Goal: Task Accomplishment & Management: Complete application form

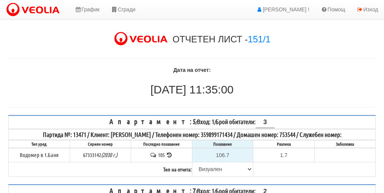
scroll to position [76, 0]
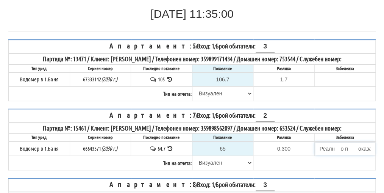
drag, startPoint x: 344, startPoint y: 148, endPoint x: 325, endPoint y: 145, distance: 19.6
click at [322, 147] on input "Реалн о п оказание 65м3" at bounding box center [345, 149] width 60 height 13
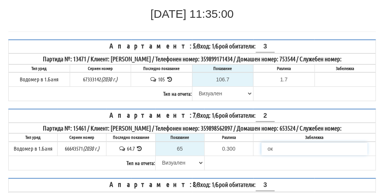
scroll to position [0, 43]
type input "Реалн о п ок азание 65м3"
click at [343, 159] on table "Апартамент: 7 / Вход: 1 / Брой обитатели: 2 Партида №: 15461 / Клиент: ДИНА КОЛ…" at bounding box center [192, 140] width 368 height 62
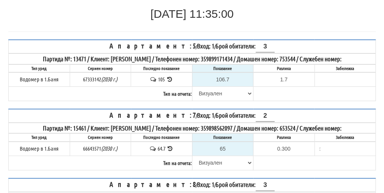
scroll to position [728, 0]
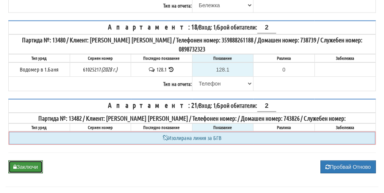
drag, startPoint x: 27, startPoint y: 153, endPoint x: 171, endPoint y: 45, distance: 179.2
click at [27, 161] on button "Заключи" at bounding box center [25, 167] width 34 height 13
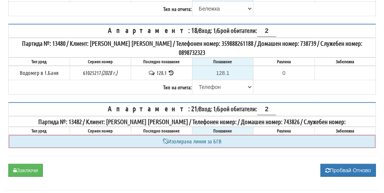
scroll to position [670, 0]
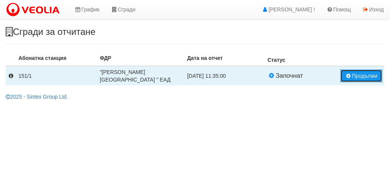
click at [361, 75] on button "Продължи" at bounding box center [362, 75] width 42 height 13
click at [365, 69] on button "Продължи" at bounding box center [362, 75] width 42 height 13
click at [371, 77] on button "Продължи" at bounding box center [362, 75] width 42 height 13
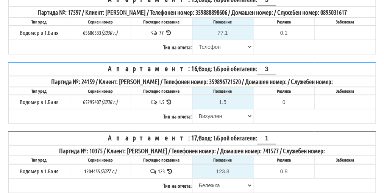
scroll to position [728, 0]
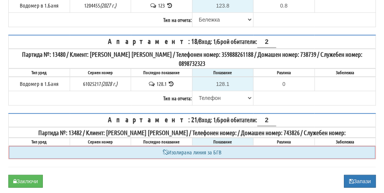
scroll to position [728, 0]
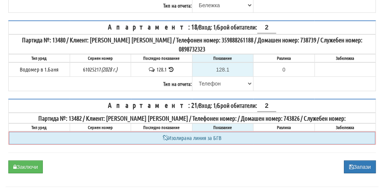
drag, startPoint x: 3, startPoint y: 141, endPoint x: -9, endPoint y: 164, distance: 26.1
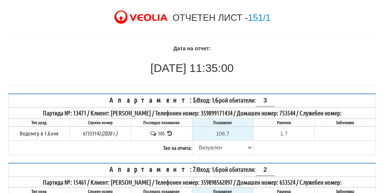
scroll to position [116, 0]
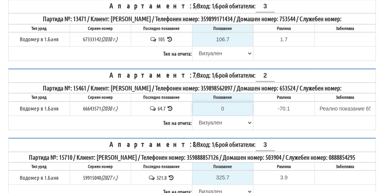
click at [226, 102] on input "0" at bounding box center [223, 108] width 60 height 13
type input "6"
type input "-58.700"
type input "65"
type input "0.300"
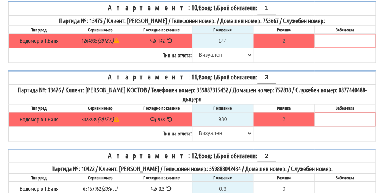
scroll to position [728, 0]
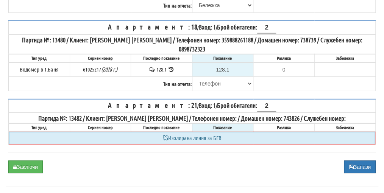
type input "65"
drag, startPoint x: 28, startPoint y: 143, endPoint x: 30, endPoint y: 152, distance: 9.7
click at [30, 161] on button "Заключи" at bounding box center [25, 167] width 34 height 13
